Goal: Transaction & Acquisition: Purchase product/service

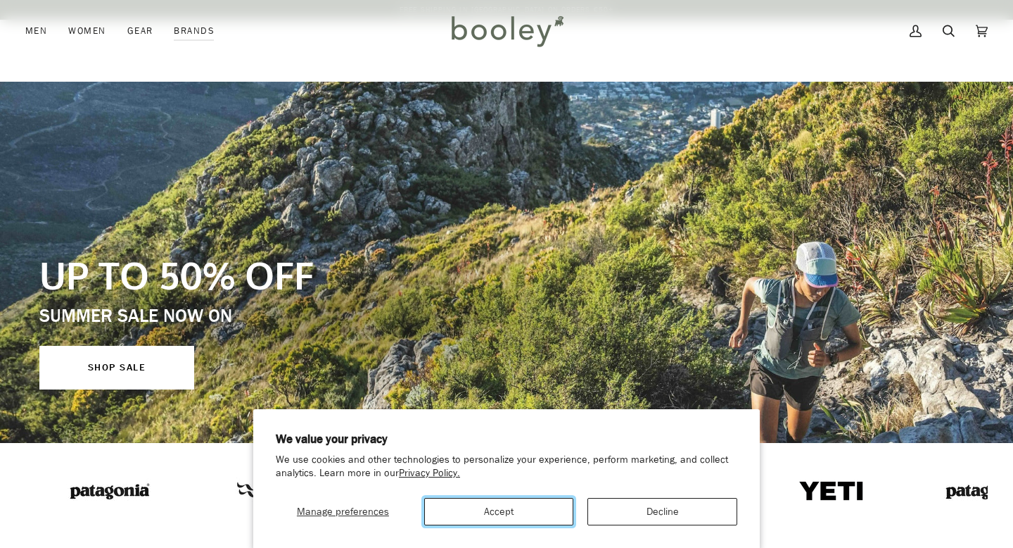
click at [488, 507] on button "Accept" at bounding box center [499, 511] width 150 height 27
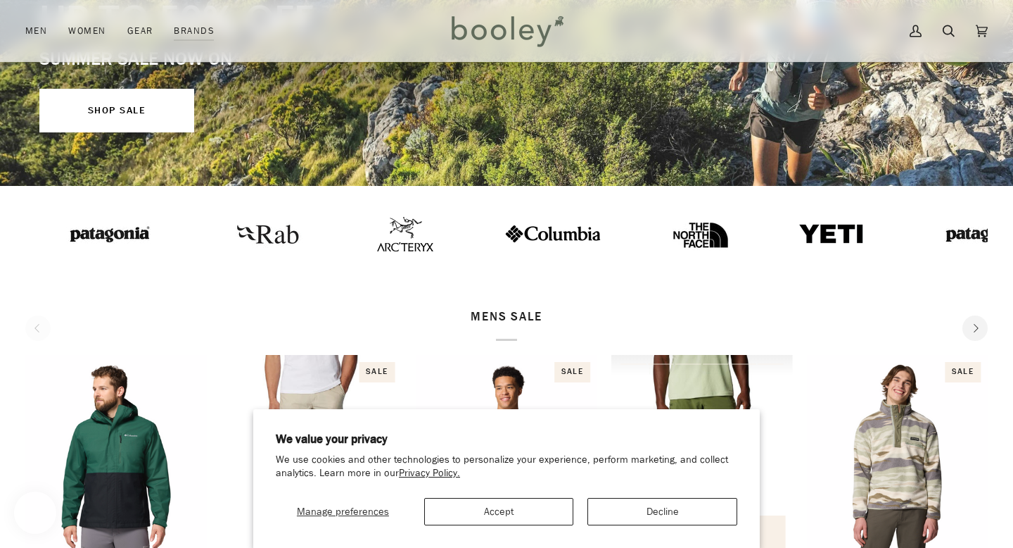
click at [688, 510] on img "Men's Triple Canyon II Shorts" at bounding box center [703, 455] width 182 height 201
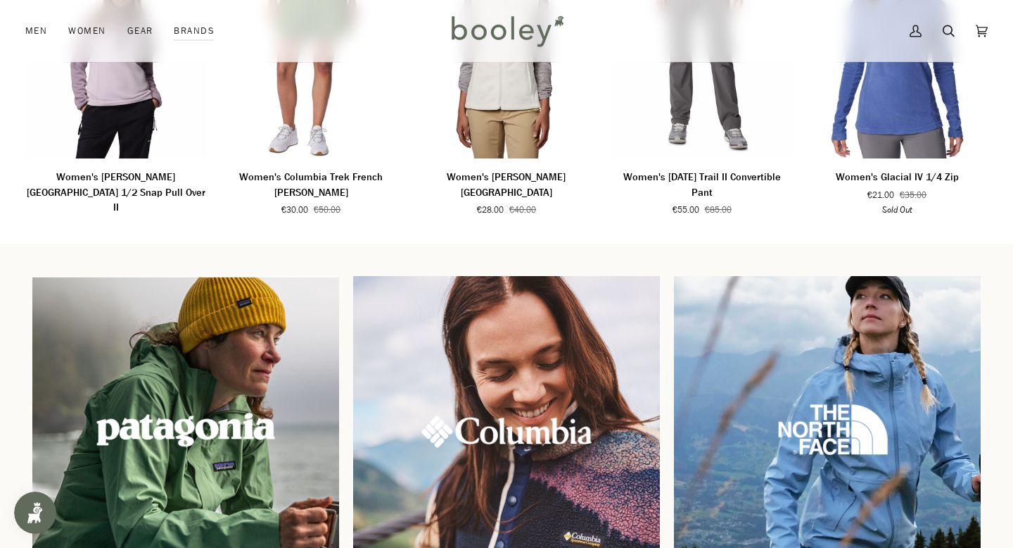
scroll to position [1006, 0]
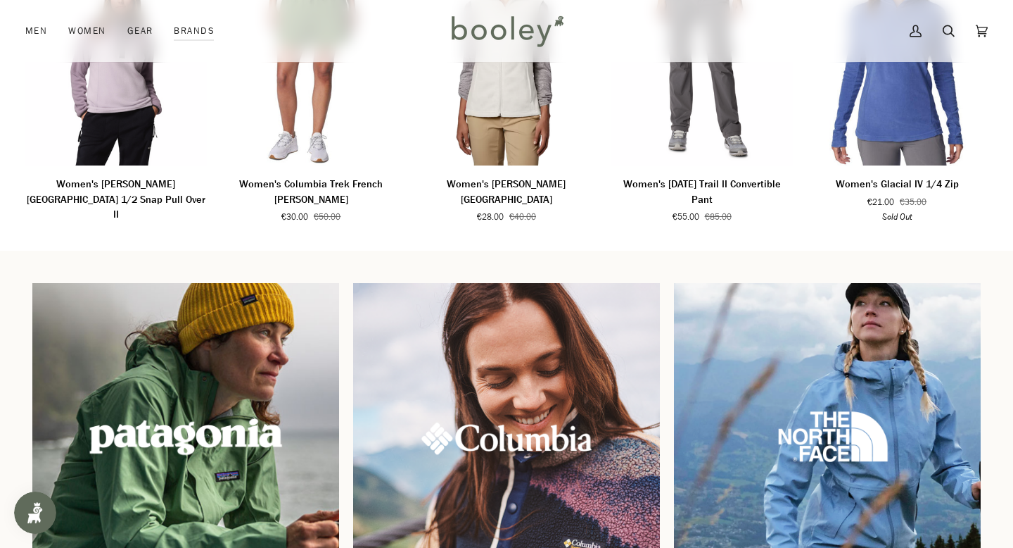
click at [233, 469] on img at bounding box center [185, 436] width 331 height 331
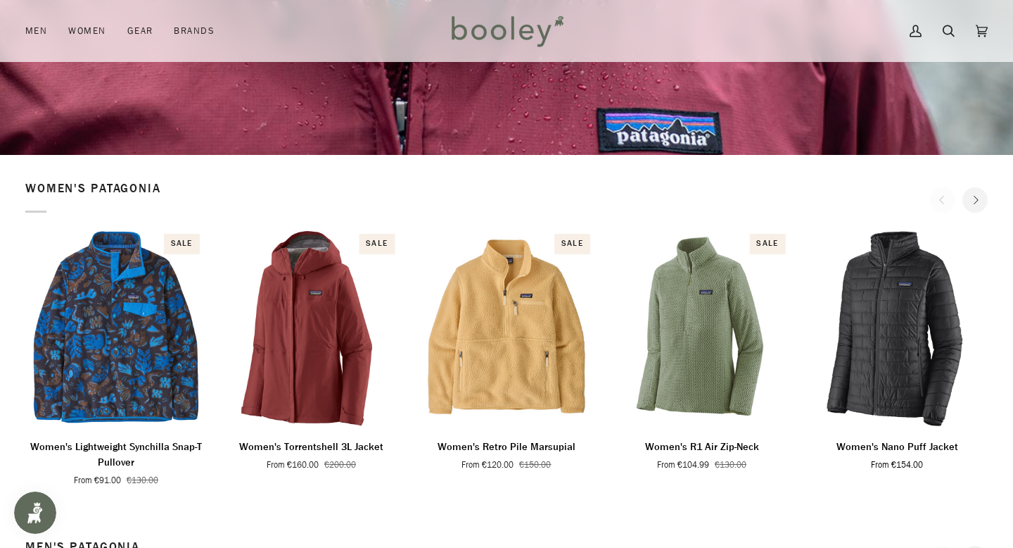
scroll to position [318, 0]
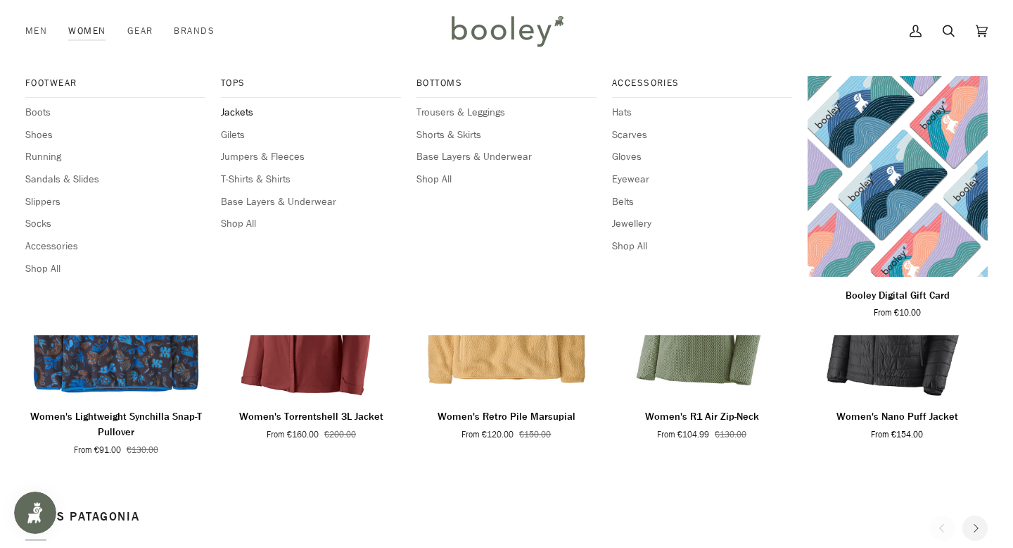
click at [236, 112] on span "Jackets" at bounding box center [311, 112] width 180 height 15
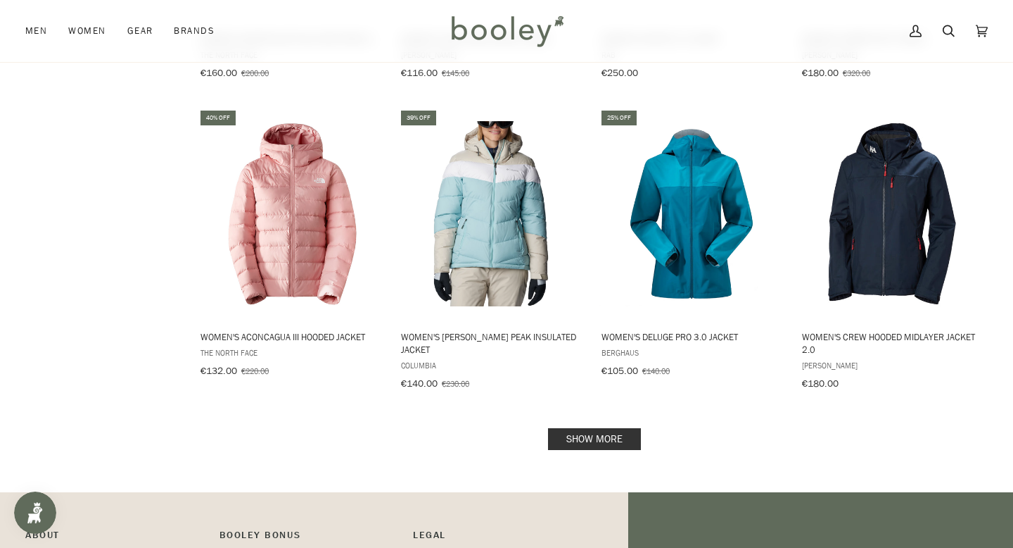
scroll to position [1353, 0]
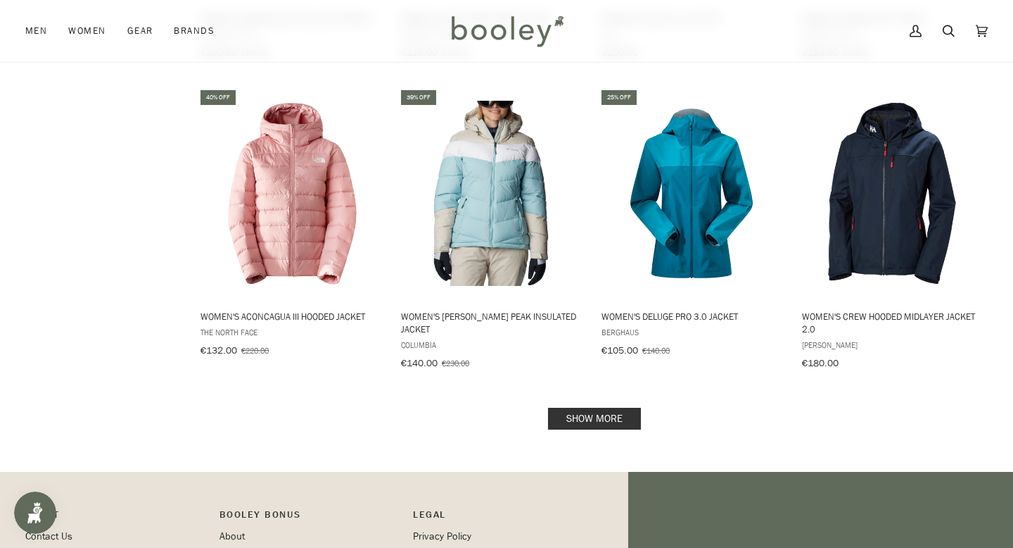
click at [594, 407] on link "Show more" at bounding box center [594, 418] width 93 height 22
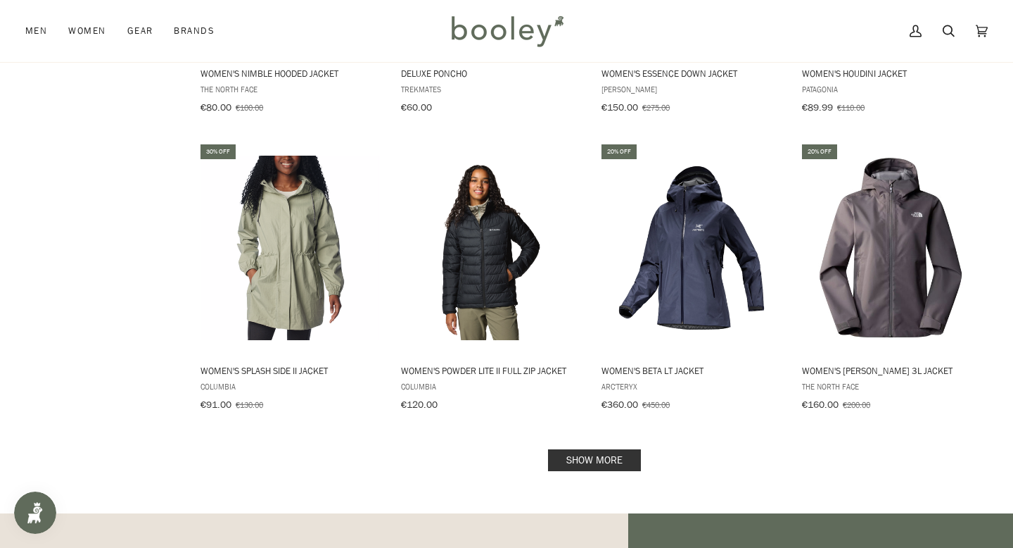
scroll to position [2835, 0]
click at [615, 448] on link "Show more" at bounding box center [594, 459] width 93 height 22
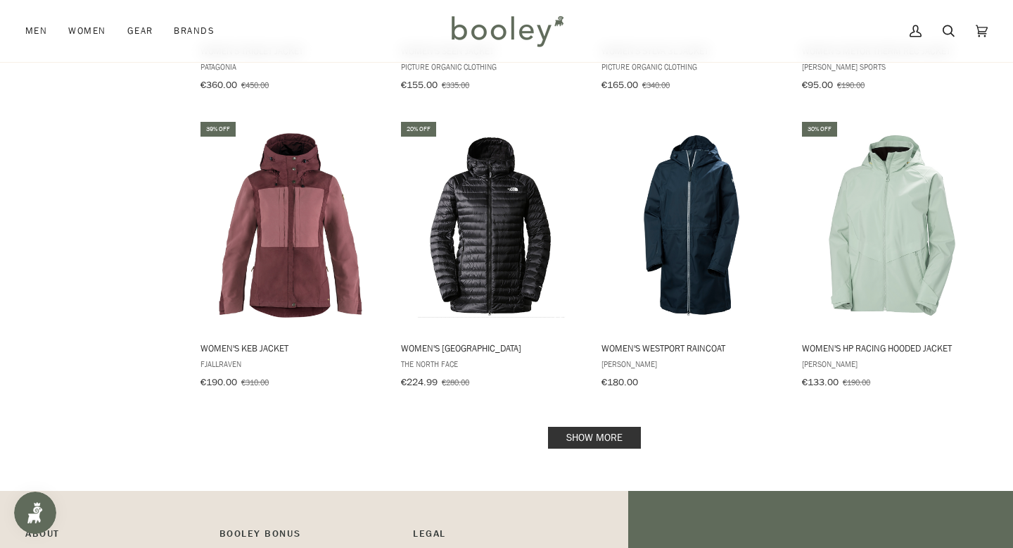
scroll to position [4404, 0]
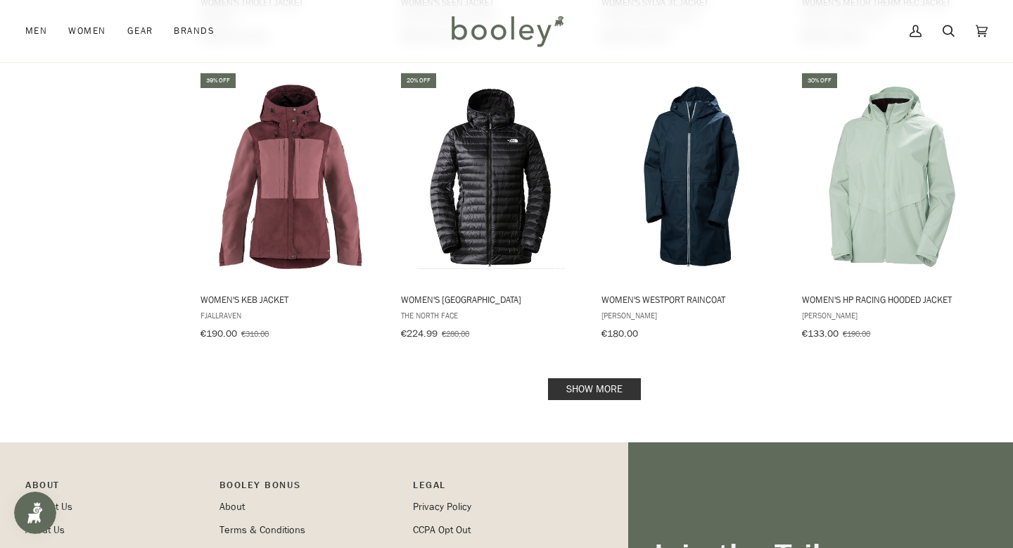
click at [600, 378] on link "Show more" at bounding box center [594, 389] width 93 height 22
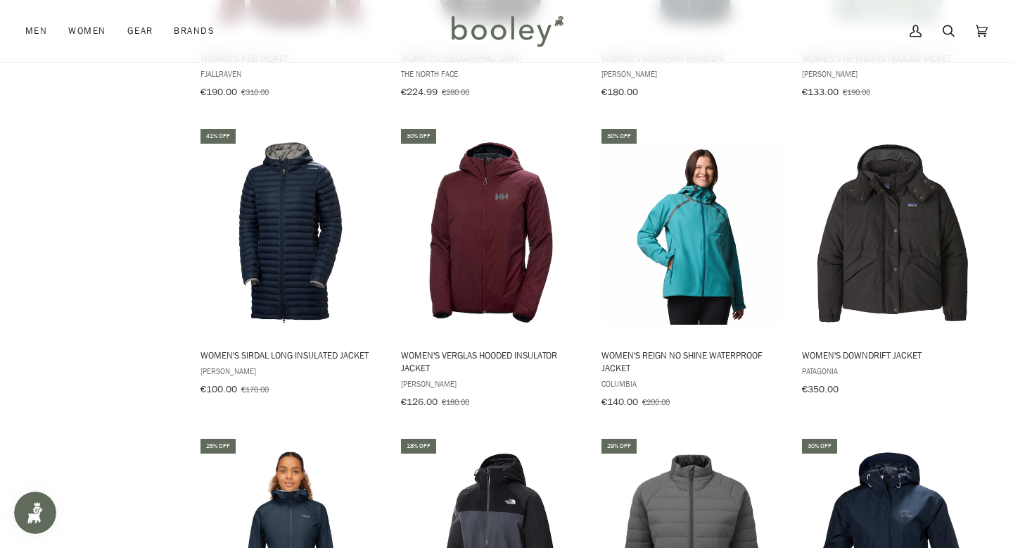
scroll to position [4652, 0]
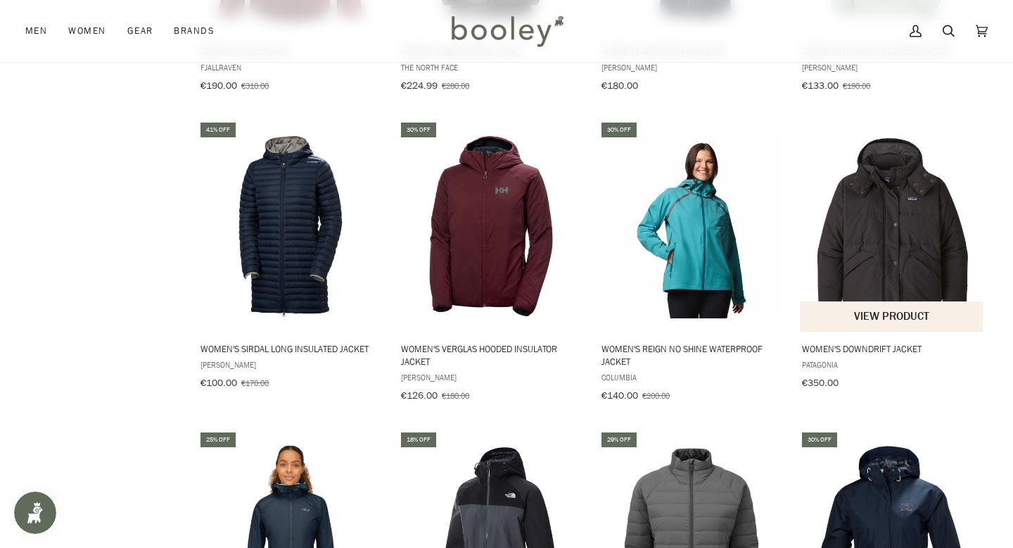
click at [901, 218] on img "Women's Downdrift Jacket" at bounding box center [892, 226] width 184 height 184
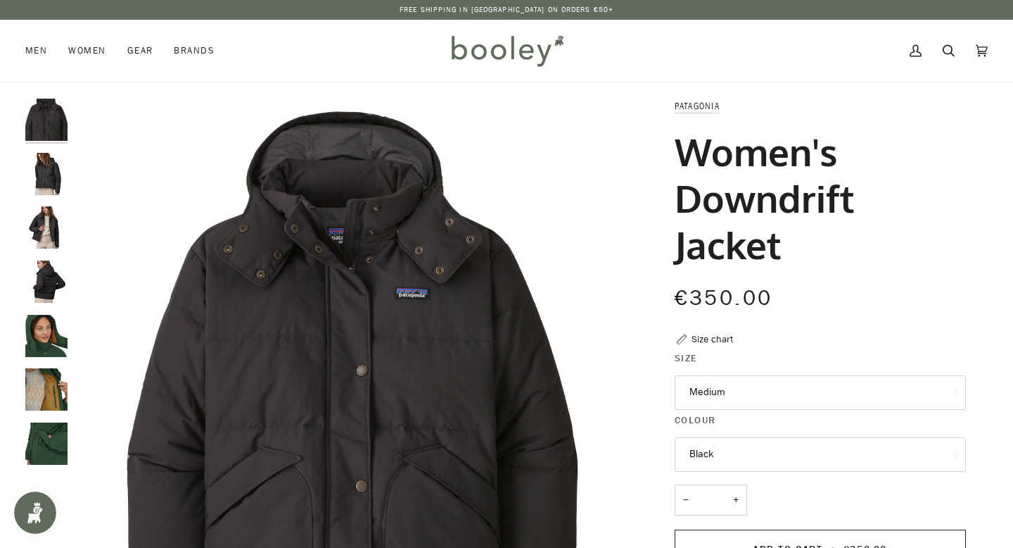
click at [46, 233] on img "Patagonia Women's Downdrift Jacket Black - Booley Galway" at bounding box center [46, 227] width 42 height 42
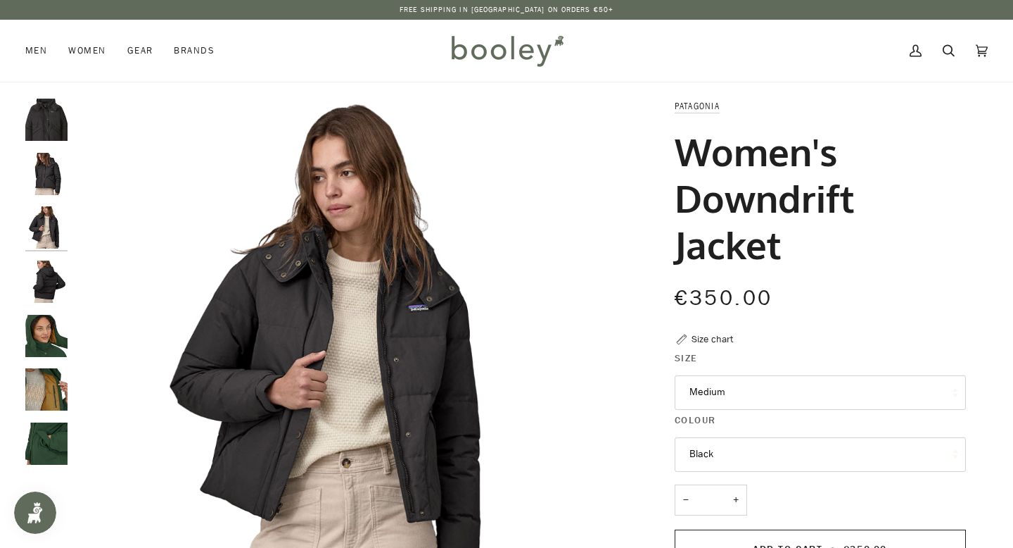
click at [46, 282] on img "Patagonia Women's Downdrift Jacket Black - Booley Galway" at bounding box center [46, 281] width 42 height 42
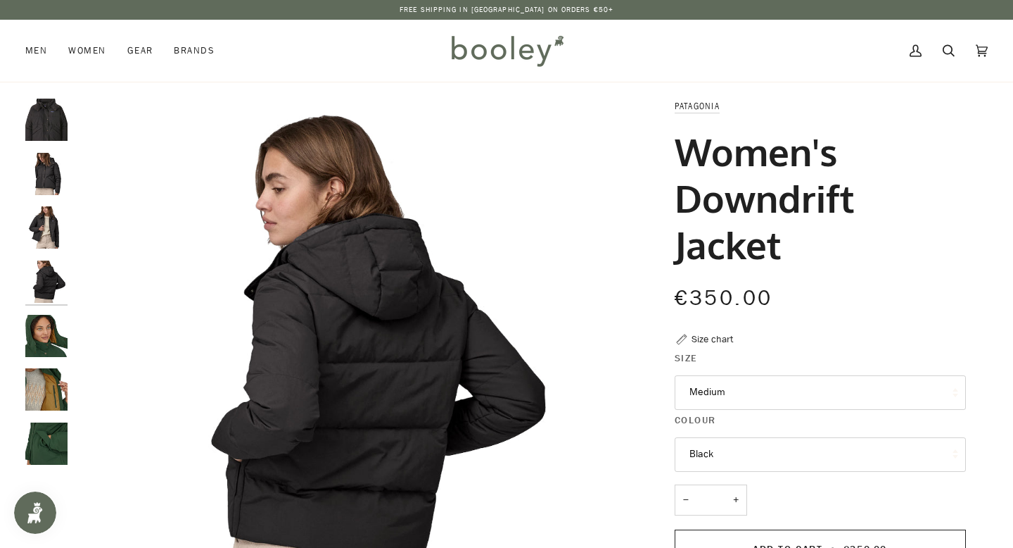
click at [47, 331] on img "Patagonia Women's Downdrift Jacket - Booley Galway" at bounding box center [46, 336] width 42 height 42
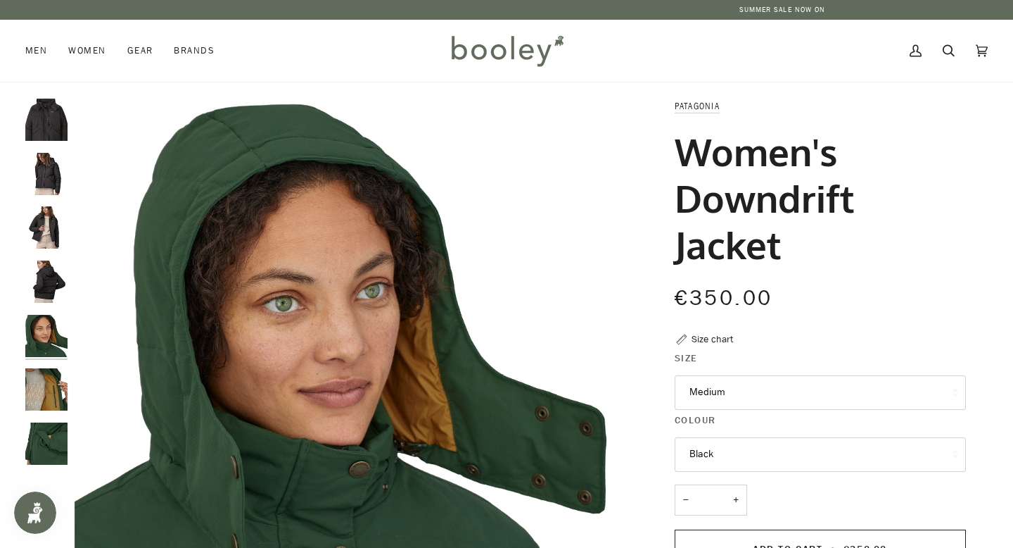
click at [47, 377] on img "Patagonia Women's Downdrift Jacket - Booley Galway" at bounding box center [46, 389] width 42 height 42
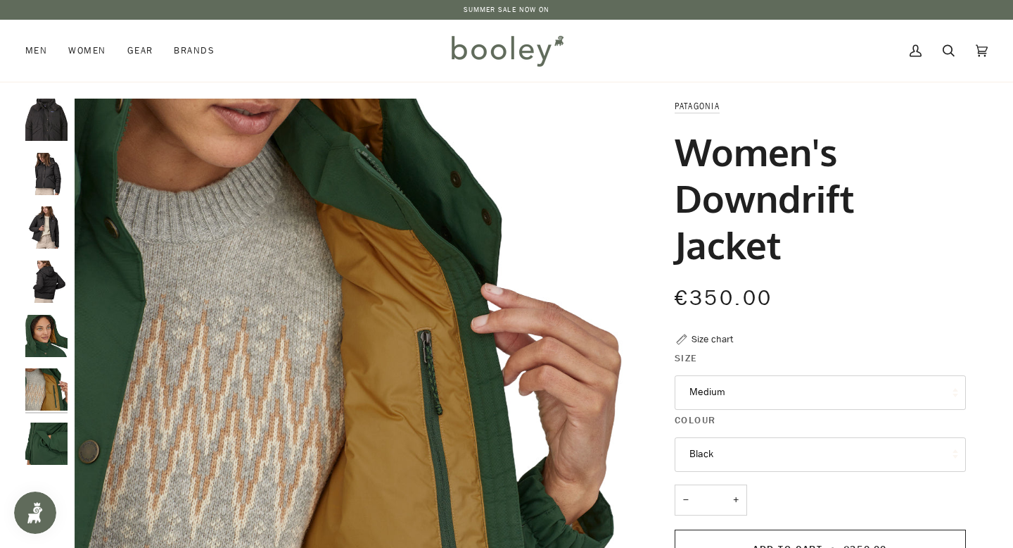
click at [49, 451] on img "Patagonia Women's Downdrift Jacket - Booley Galway" at bounding box center [46, 443] width 42 height 42
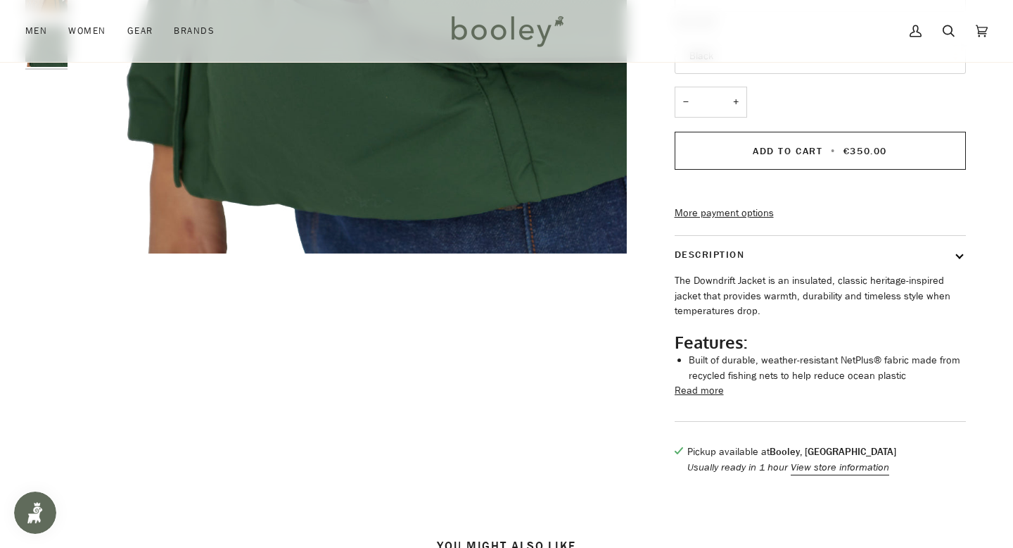
scroll to position [283, 0]
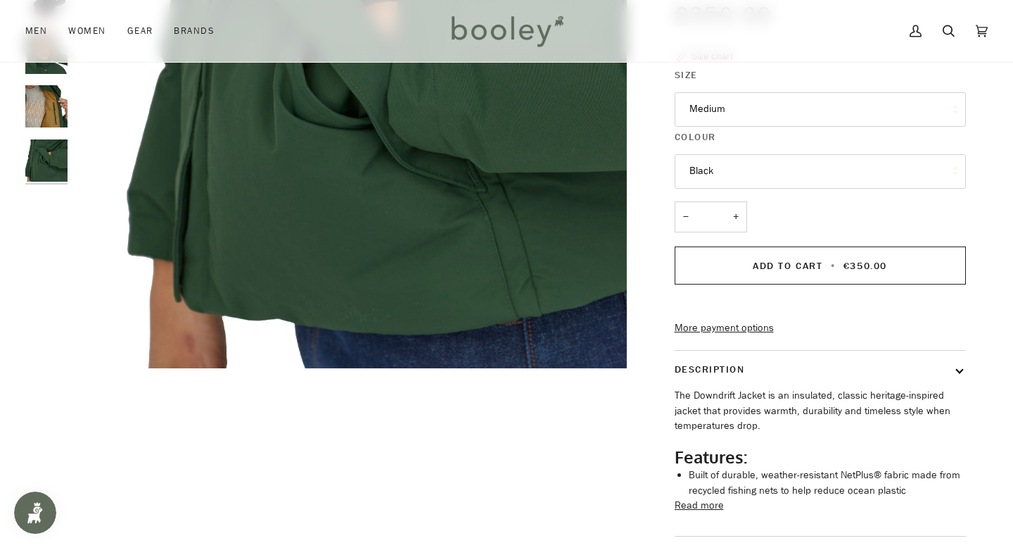
click at [714, 171] on button "Black" at bounding box center [820, 171] width 291 height 34
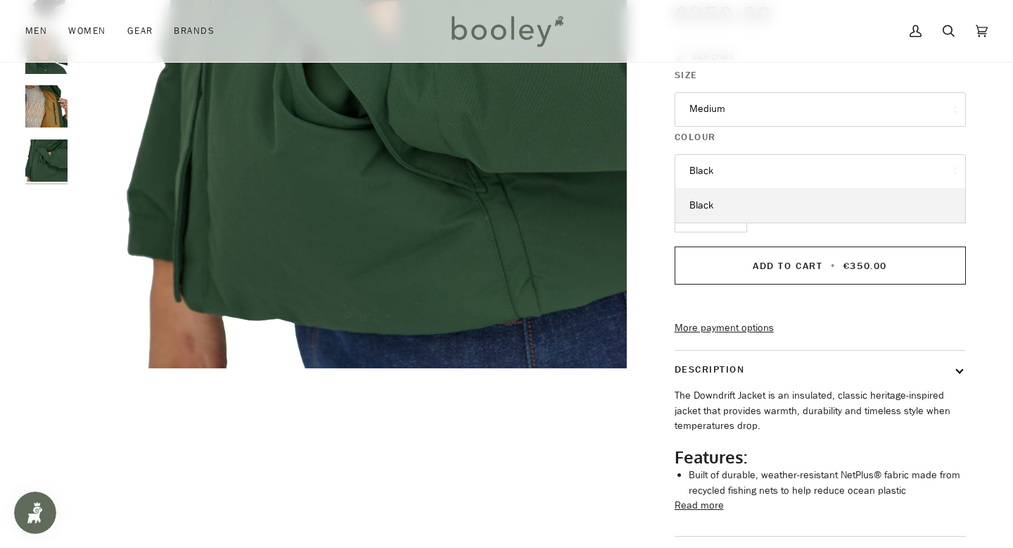
click at [859, 155] on button "Black" at bounding box center [820, 171] width 291 height 34
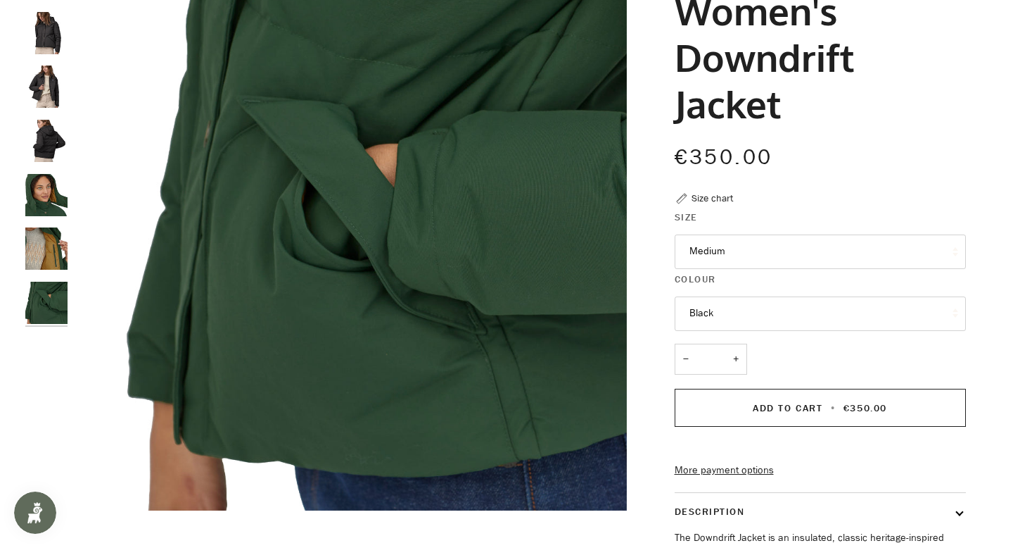
scroll to position [0, 0]
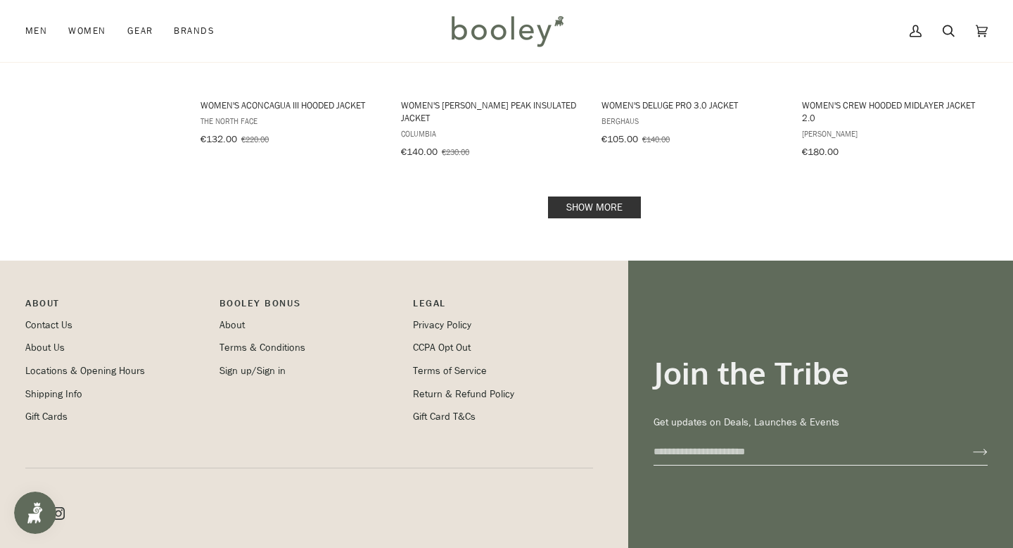
scroll to position [1587, 0]
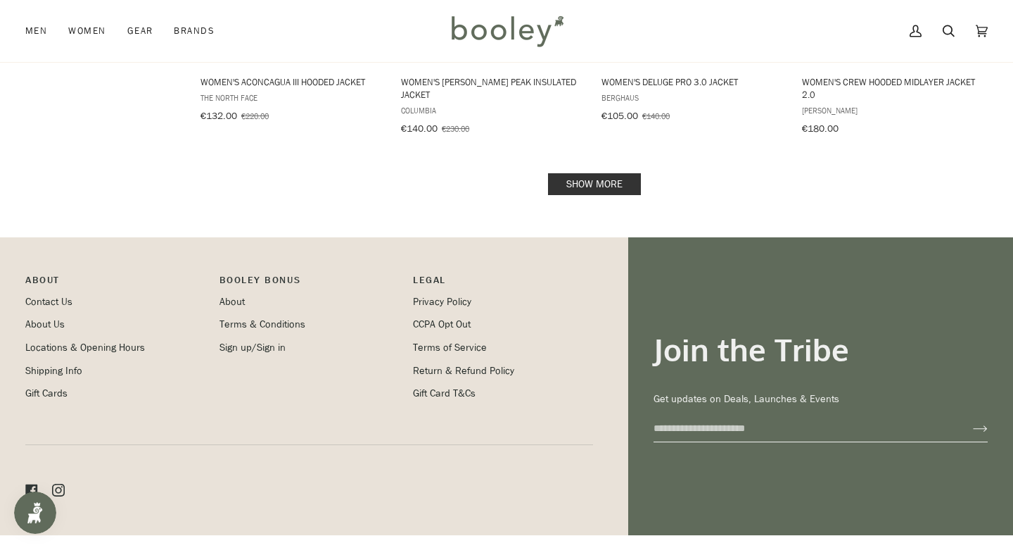
click at [614, 176] on link "Show more" at bounding box center [594, 184] width 93 height 22
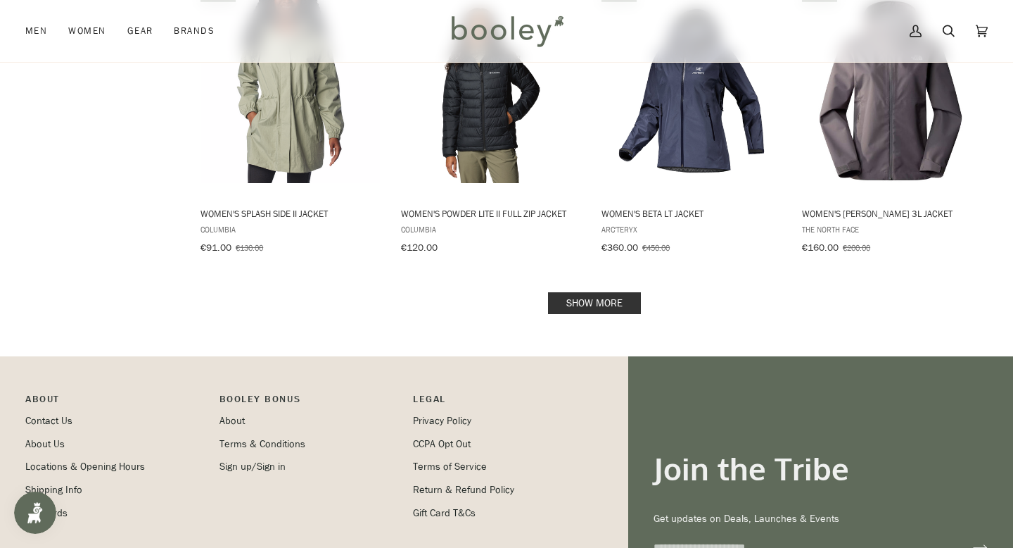
scroll to position [2992, 0]
click at [624, 291] on link "Show more" at bounding box center [594, 302] width 93 height 22
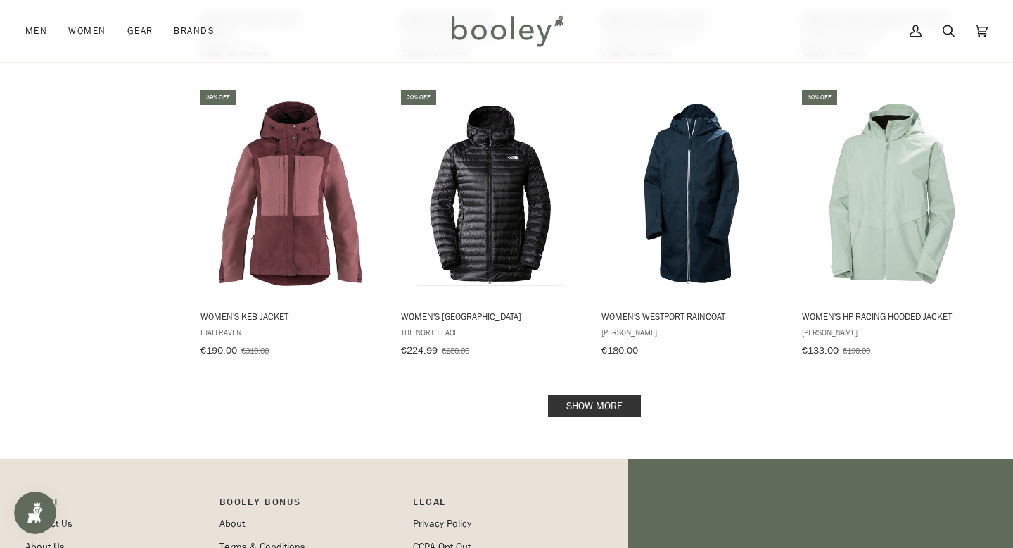
scroll to position [4403, 0]
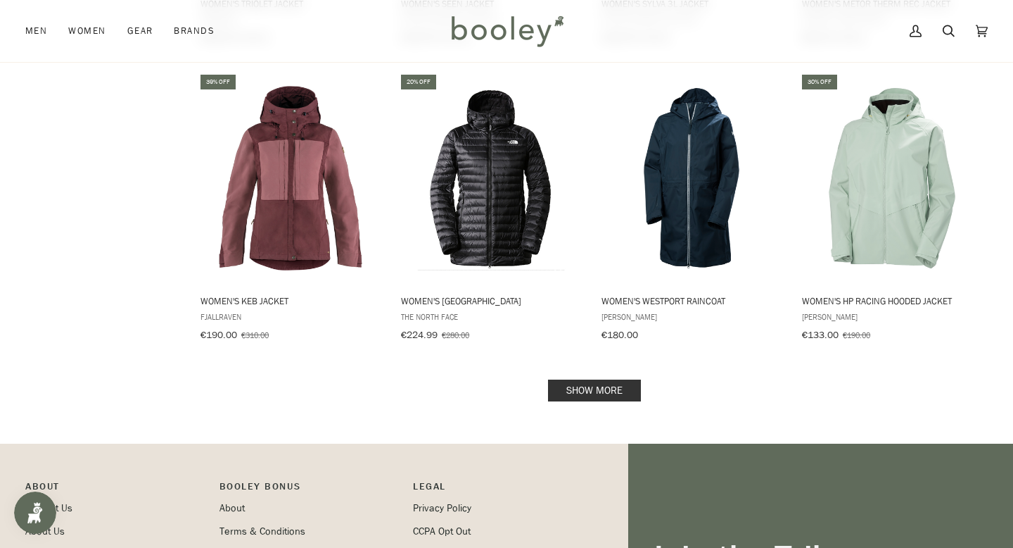
click at [608, 379] on link "Show more" at bounding box center [594, 390] width 93 height 22
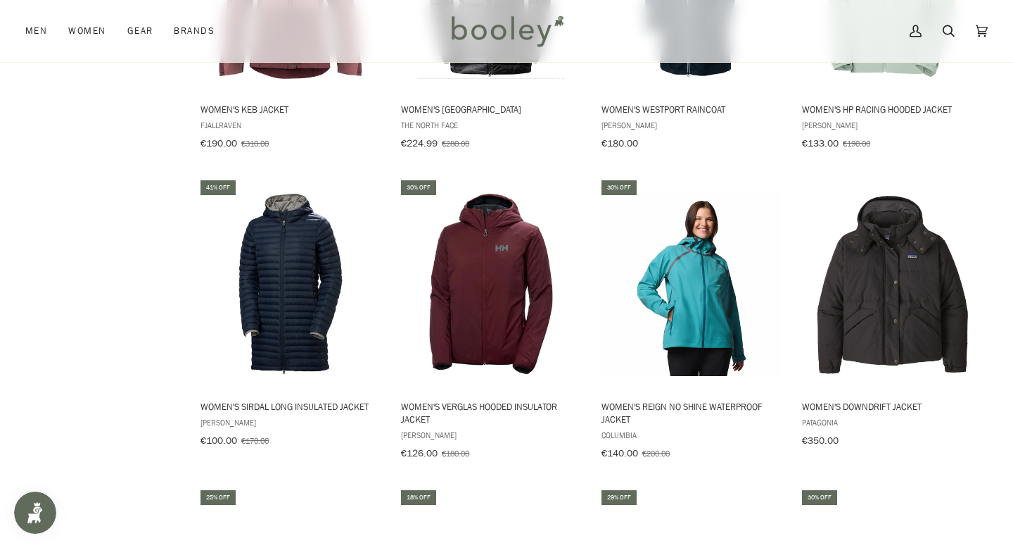
scroll to position [4651, 0]
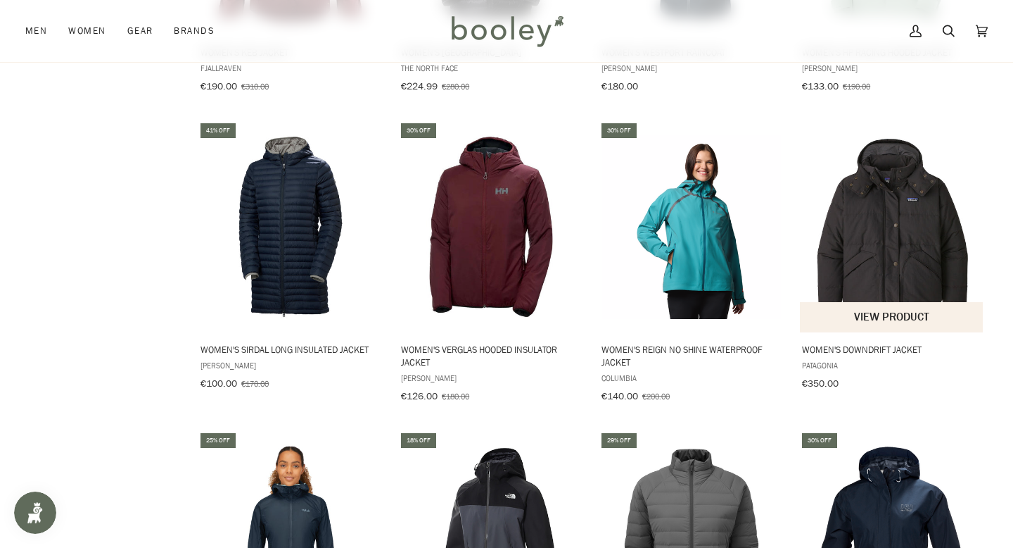
click at [881, 221] on img "Women's Downdrift Jacket" at bounding box center [892, 226] width 184 height 184
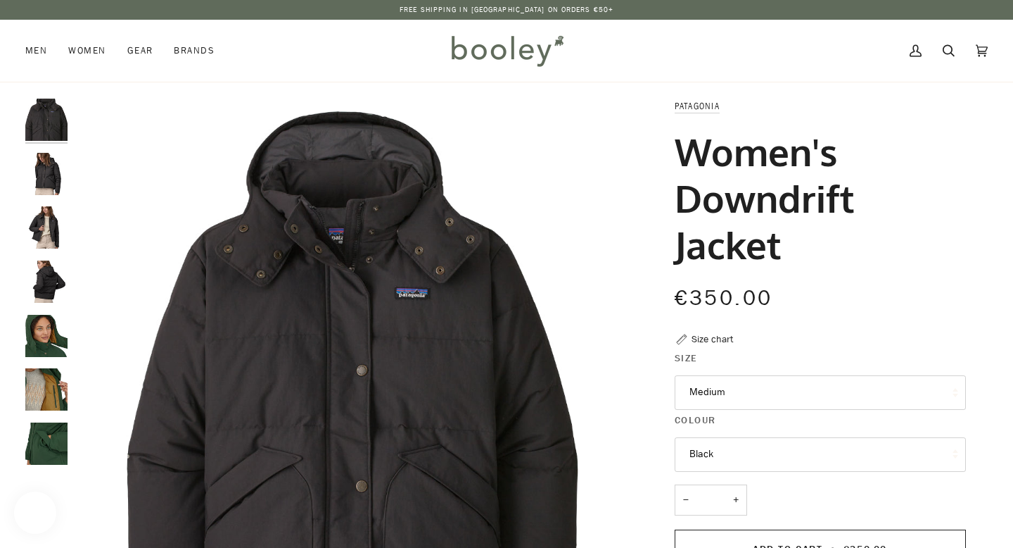
click at [751, 398] on button "Medium" at bounding box center [820, 392] width 291 height 34
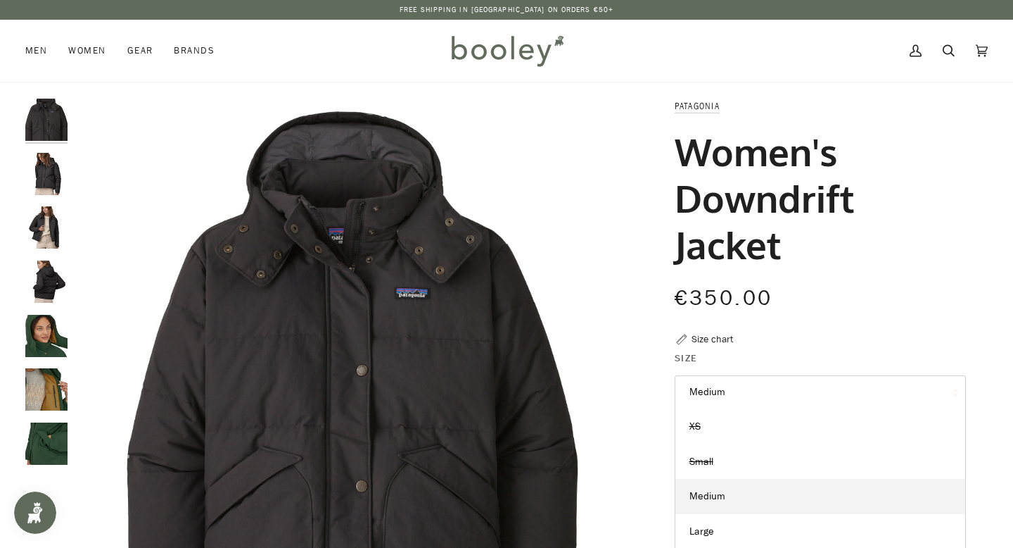
click at [809, 252] on h1 "Women's Downdrift Jacket" at bounding box center [815, 197] width 281 height 139
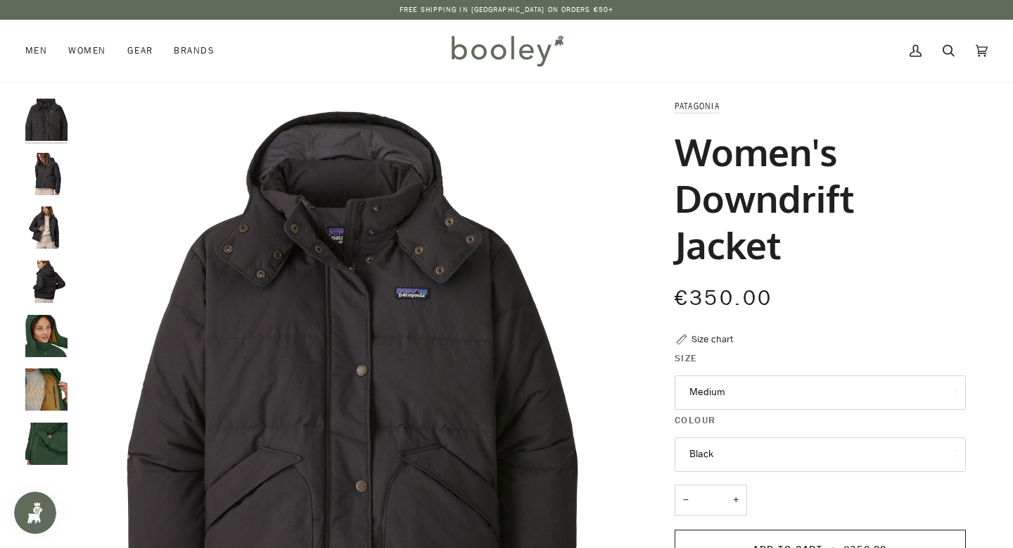
click at [58, 179] on img "Patagonia Women's Downdrift Jacket Black - Booley Galway" at bounding box center [46, 174] width 42 height 42
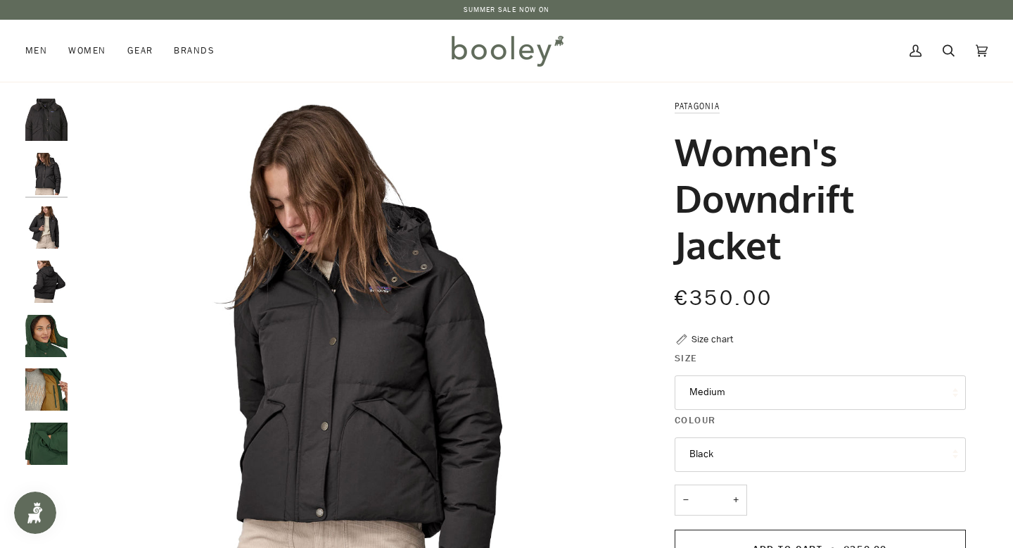
click at [45, 219] on img "Patagonia Women's Downdrift Jacket Black - Booley Galway" at bounding box center [46, 227] width 42 height 42
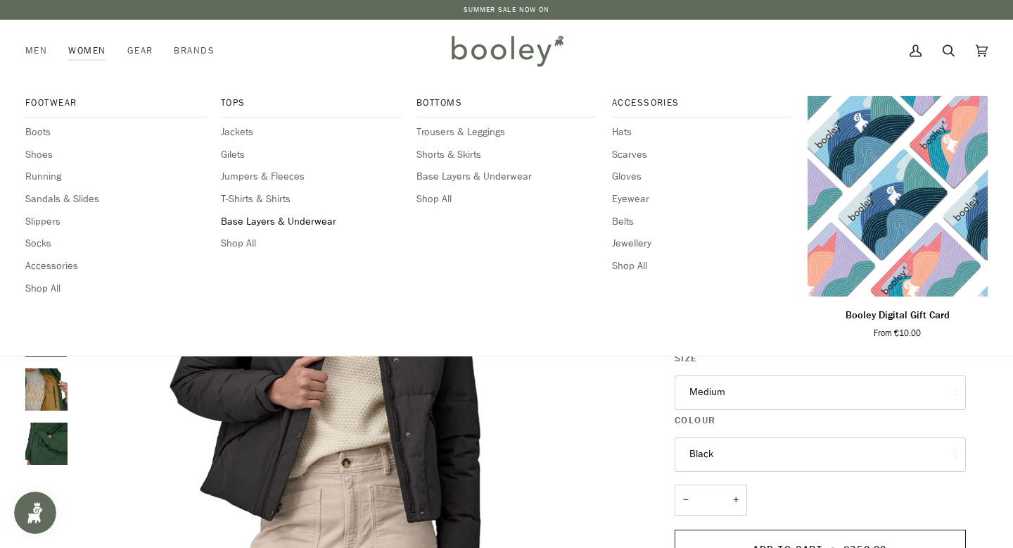
click at [324, 222] on span "Base Layers & Underwear" at bounding box center [311, 221] width 180 height 15
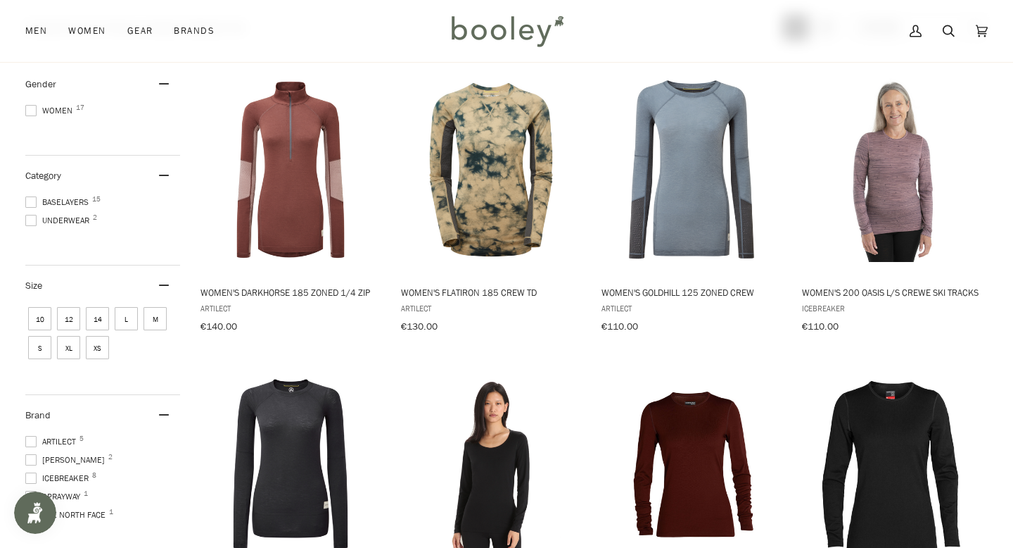
scroll to position [103, 0]
